Goal: Task Accomplishment & Management: Use online tool/utility

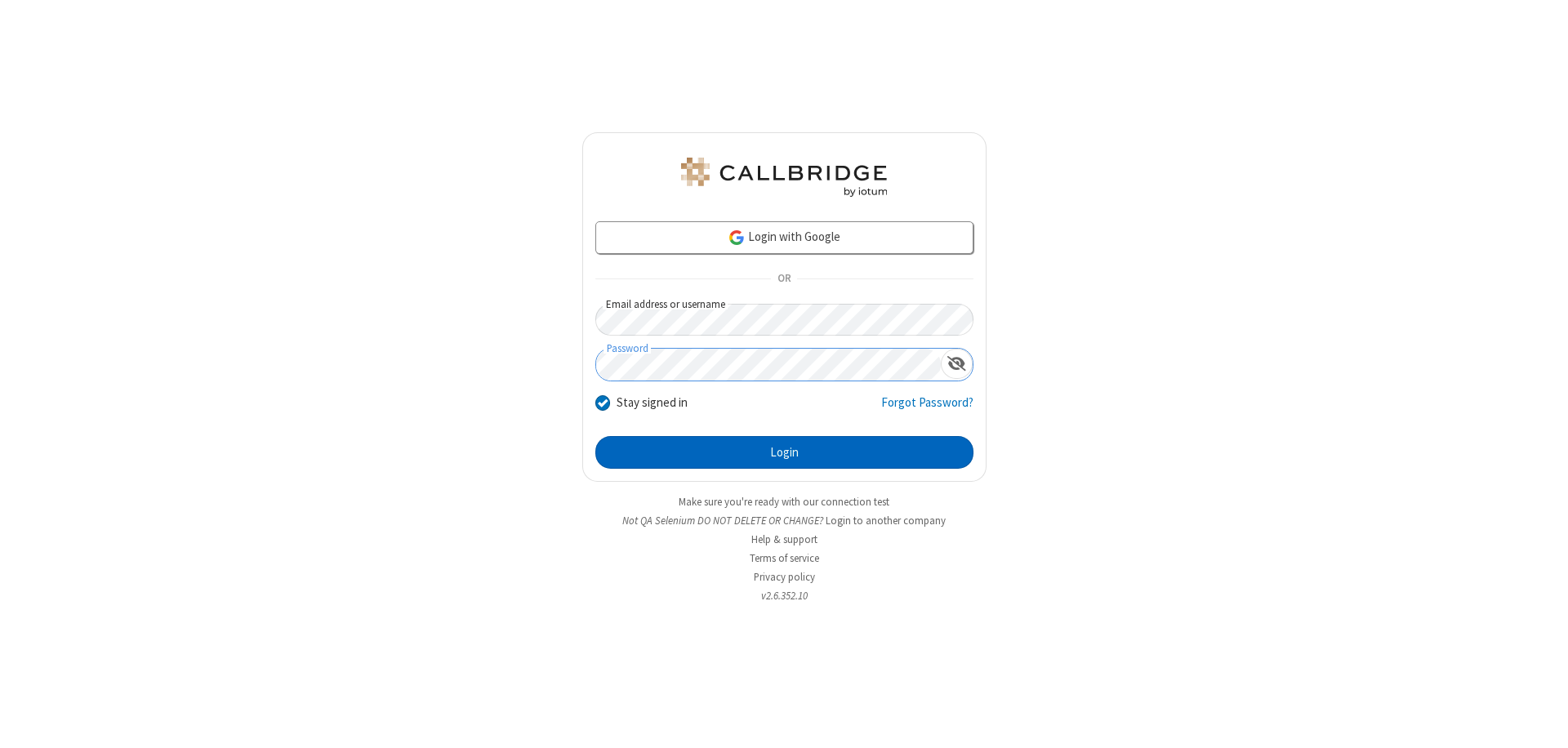
click at [784, 452] on button "Login" at bounding box center [784, 452] width 378 height 33
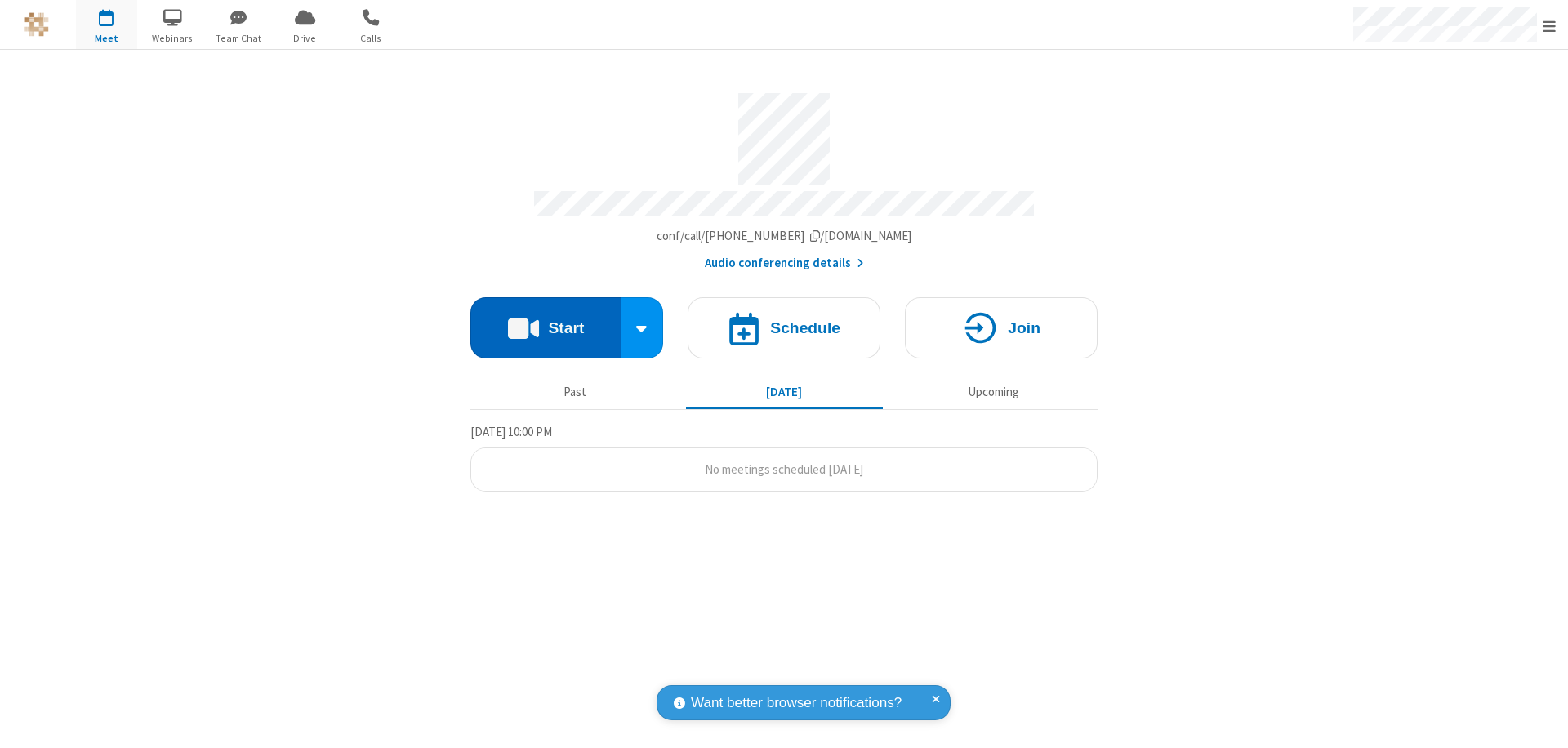
click at [546, 320] on button "Start" at bounding box center [546, 327] width 151 height 62
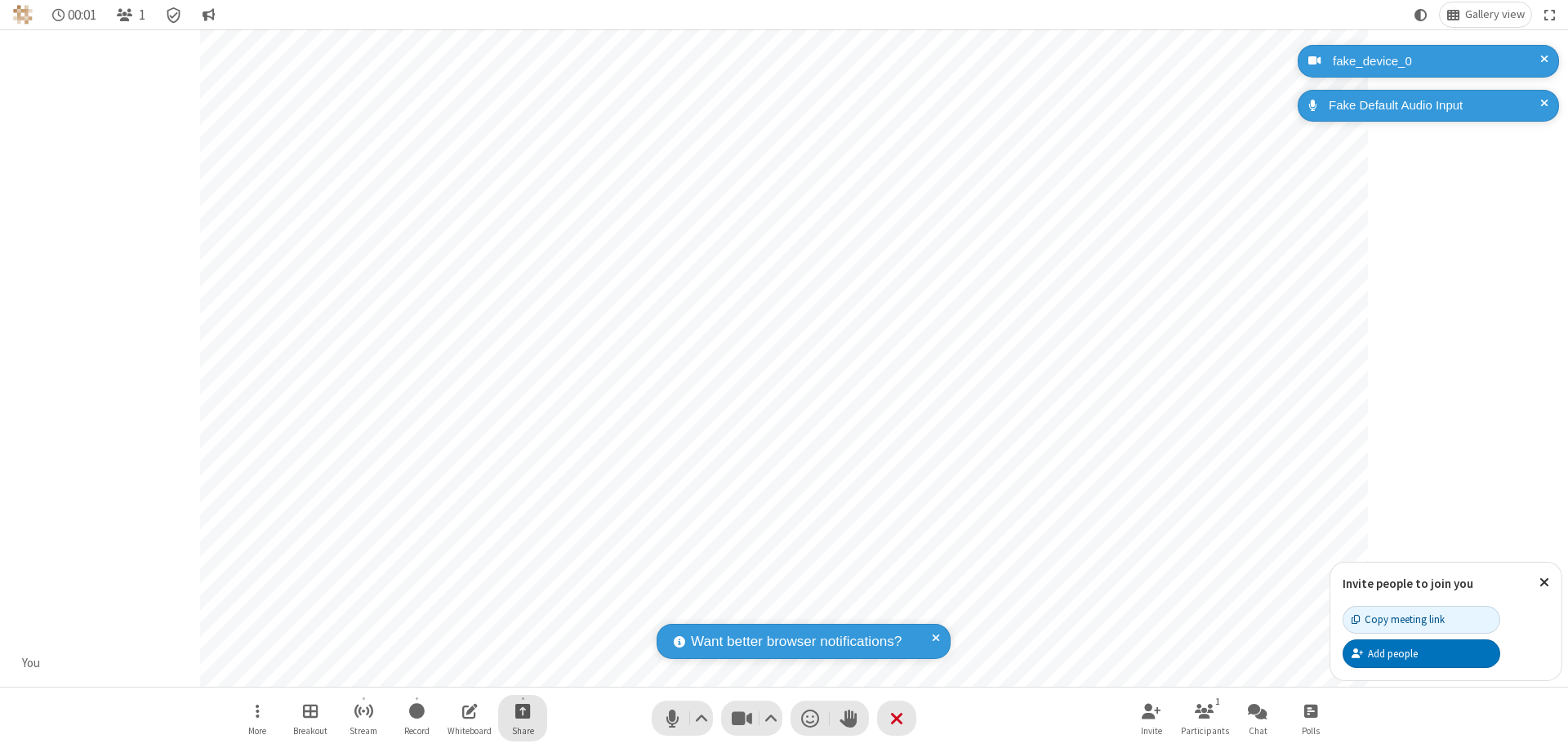
click at [523, 710] on span "Start sharing" at bounding box center [522, 710] width 15 height 21
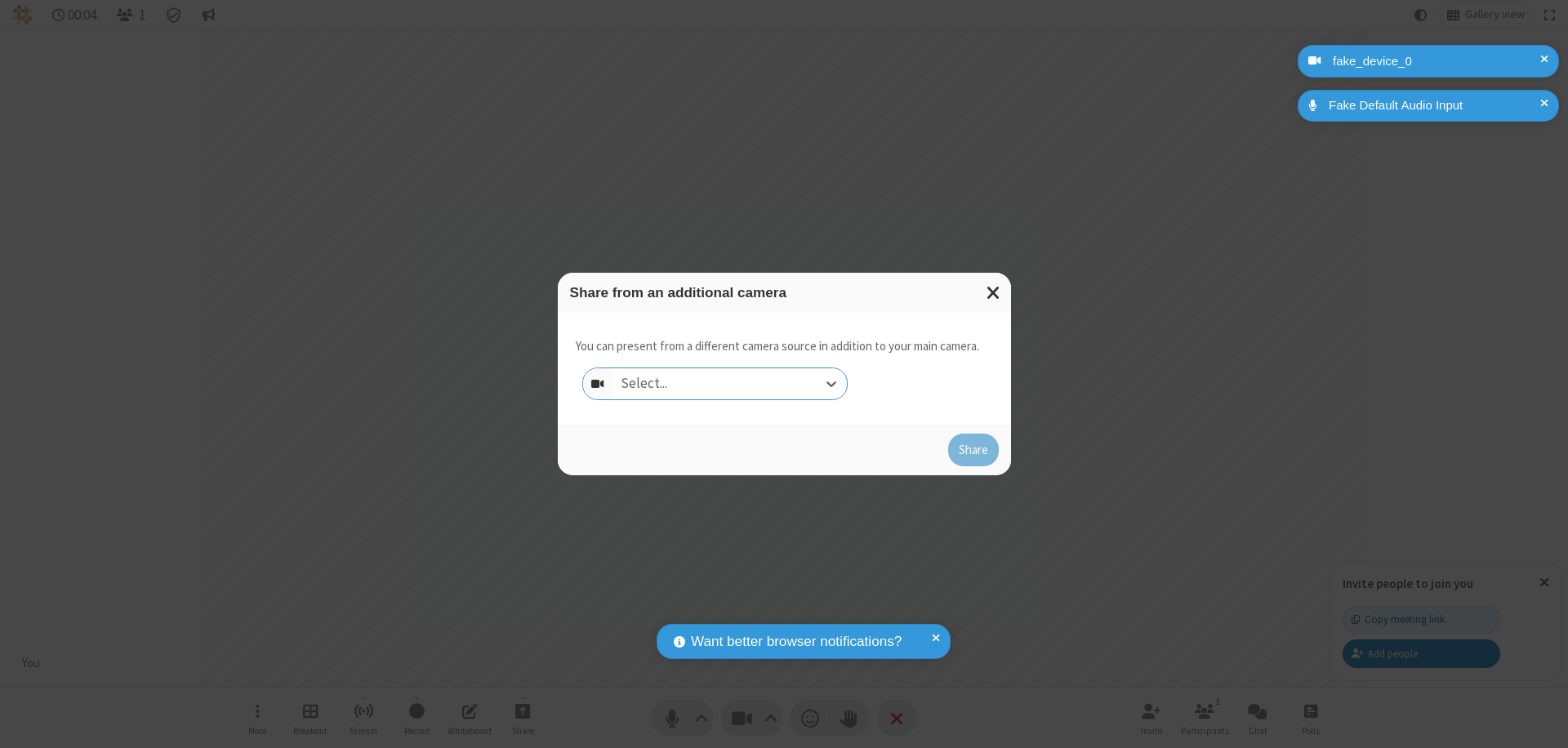
click at [729, 383] on div "Select..." at bounding box center [729, 383] width 234 height 31
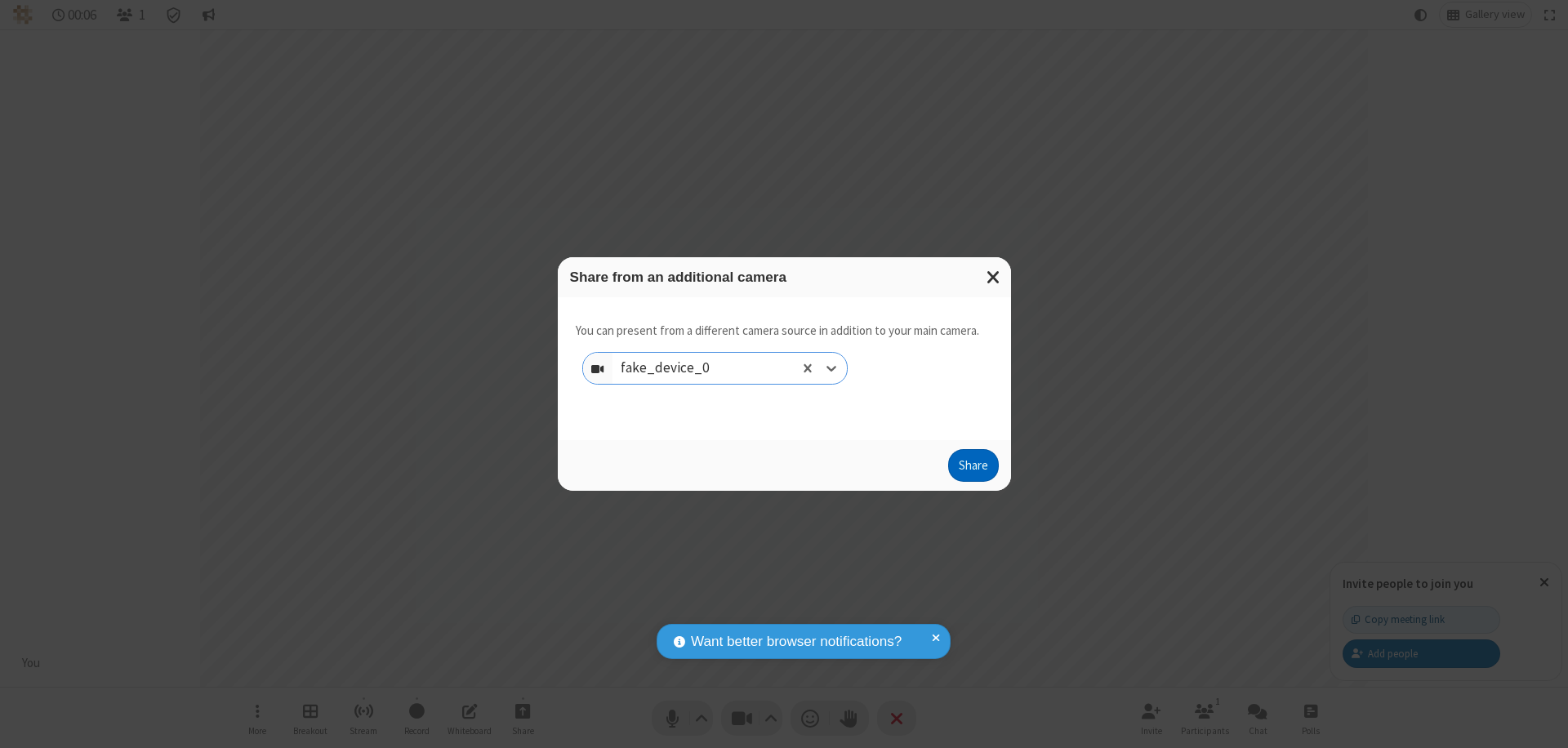
click at [973, 469] on button "Share" at bounding box center [974, 465] width 51 height 33
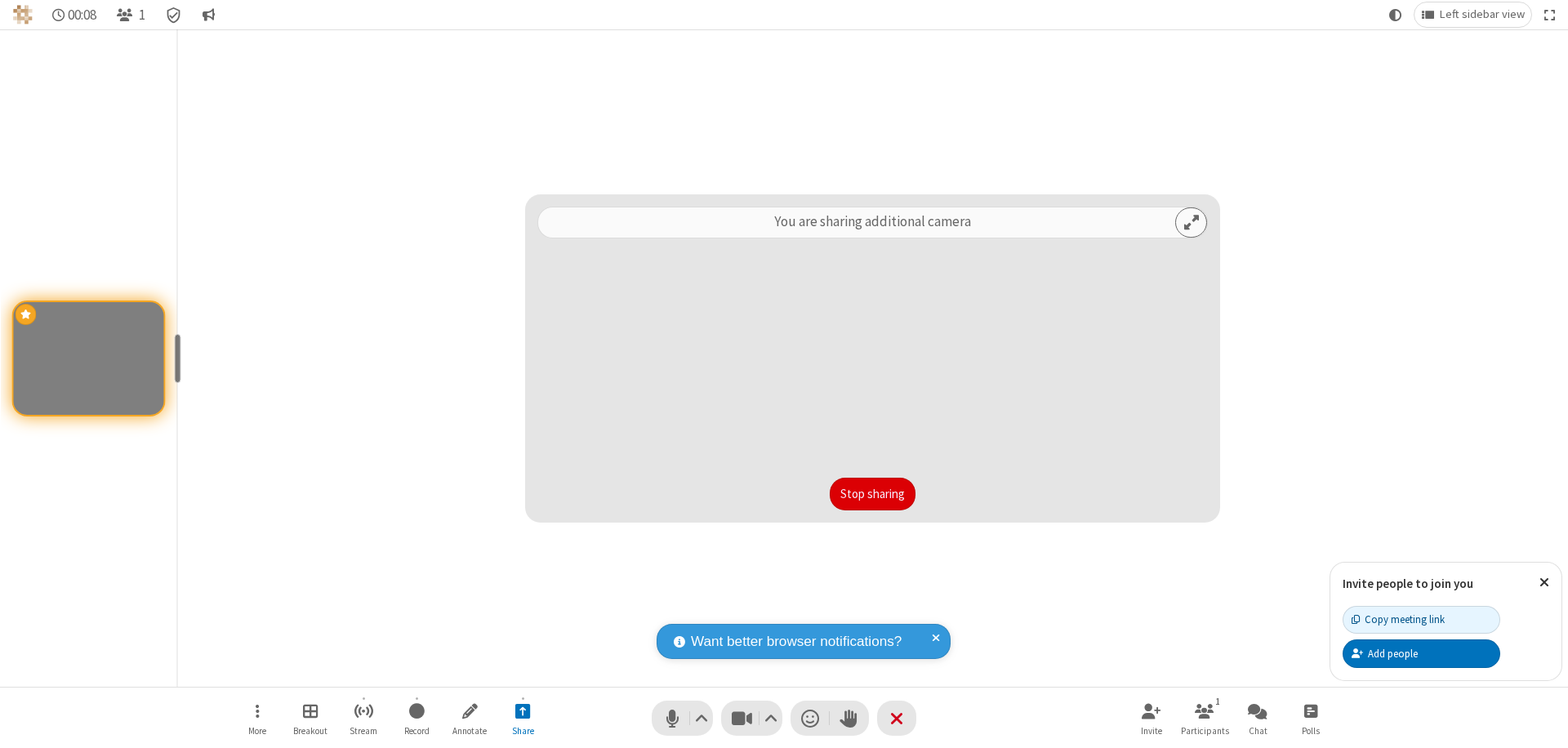
click at [872, 494] on button "Stop sharing" at bounding box center [872, 494] width 86 height 33
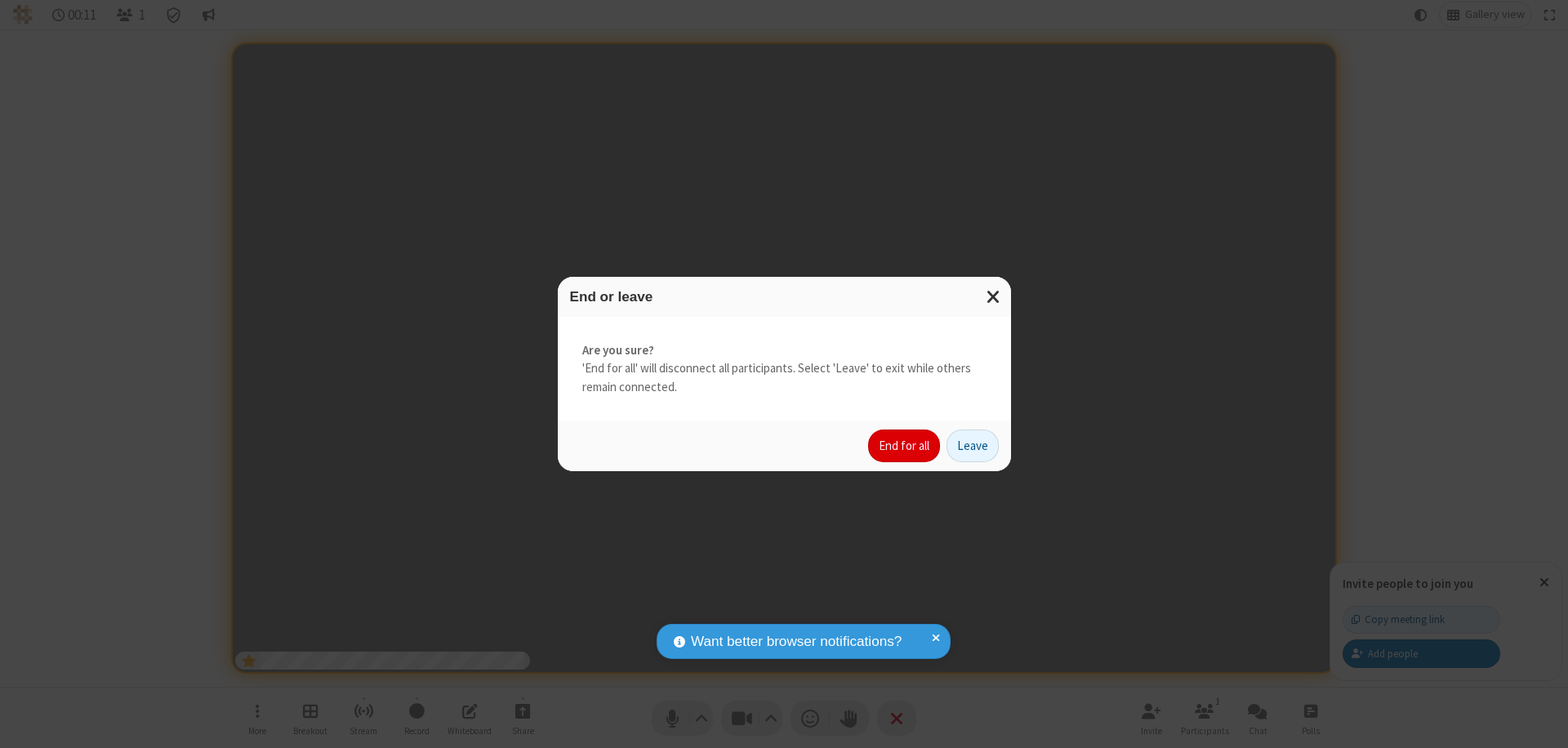
click at [905, 446] on button "End for all" at bounding box center [903, 446] width 71 height 33
